Goal: Information Seeking & Learning: Learn about a topic

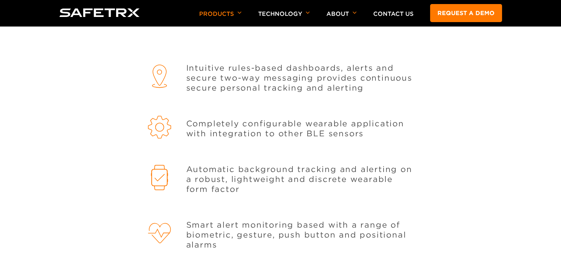
scroll to position [696, 0]
click at [223, 44] on section "Features Intuitive rules-based dashboards, alerts and secure two-way messaging …" at bounding box center [280, 183] width 443 height 350
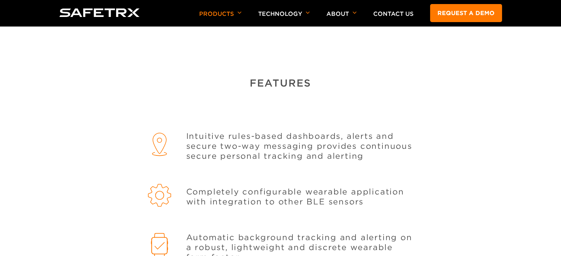
scroll to position [590, 0]
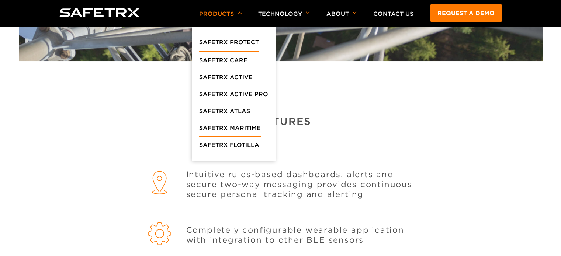
click at [217, 128] on link "SafeTrx Maritime" at bounding box center [230, 130] width 62 height 13
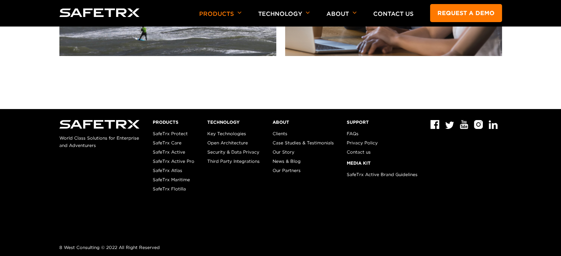
scroll to position [2637, 0]
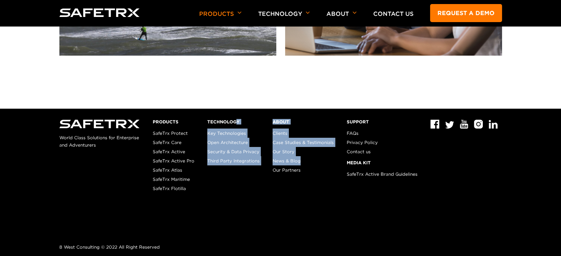
drag, startPoint x: 237, startPoint y: 113, endPoint x: 327, endPoint y: 163, distance: 103.0
click at [327, 163] on div "World Class Solutions for Enterprise and Adventurers Products SafeTrx Protect S…" at bounding box center [280, 183] width 443 height 148
click at [327, 163] on p "Clients Case Studies & Testimonials Our Story News & Blog Our Partners" at bounding box center [303, 152] width 61 height 46
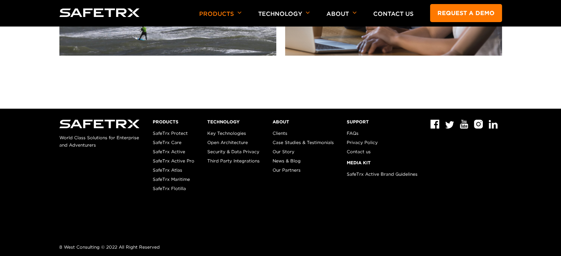
click at [285, 170] on link "Our Partners" at bounding box center [287, 170] width 28 height 6
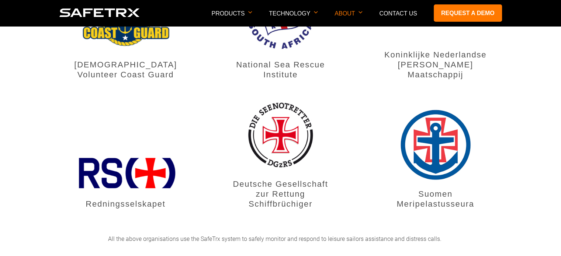
scroll to position [533, 0]
click at [285, 179] on p "Deutsche Gesellschaft zur Rettung Schiffbrüchiger" at bounding box center [281, 194] width 104 height 30
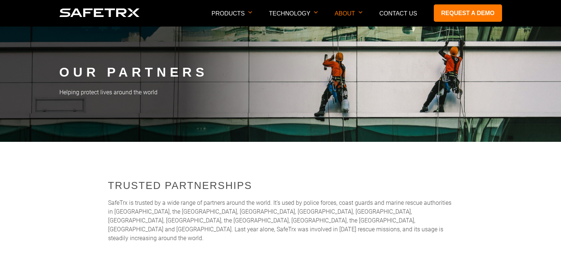
scroll to position [0, 0]
